Goal: Task Accomplishment & Management: Complete application form

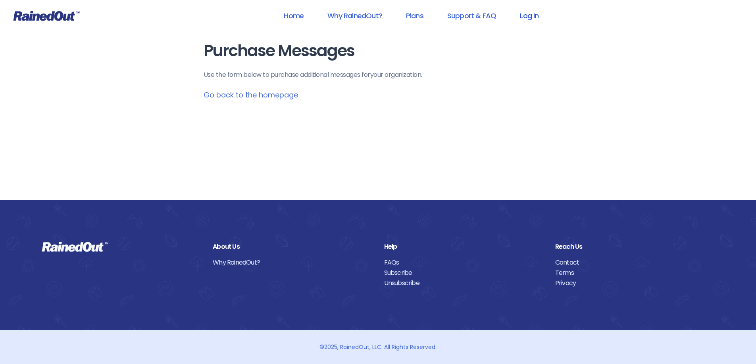
click at [531, 15] on link "Log In" at bounding box center [528, 16] width 39 height 18
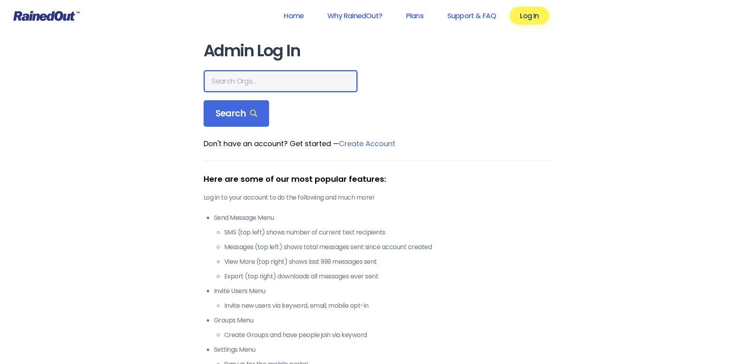
click at [265, 79] on input "text" at bounding box center [280, 81] width 154 height 22
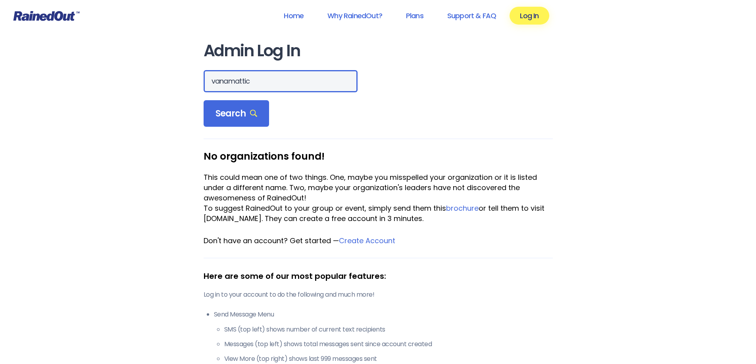
drag, startPoint x: 259, startPoint y: 83, endPoint x: 187, endPoint y: 84, distance: 71.4
click at [188, 84] on div "Admin Log In vanamattic Search No organizations found! This could mean one of t…" at bounding box center [378, 279] width 381 height 559
type input "vanamatic"
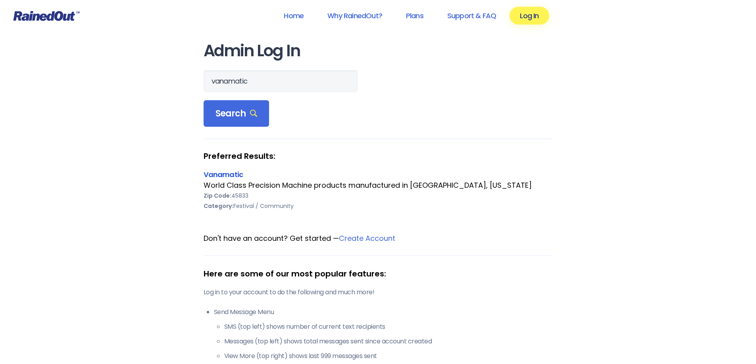
click at [222, 175] on link "Vanamatic" at bounding box center [223, 175] width 40 height 10
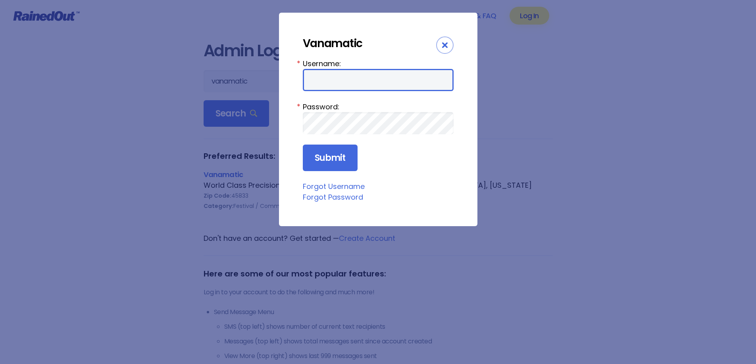
click at [337, 79] on input "Username:" at bounding box center [378, 80] width 151 height 22
click at [328, 82] on input "Username:" at bounding box center [378, 80] width 151 height 22
type input "Vanamatic701"
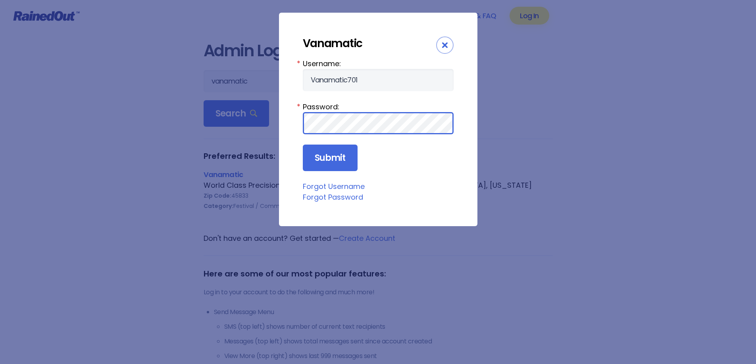
click at [303, 145] on input "Submit" at bounding box center [330, 158] width 55 height 27
